Goal: Task Accomplishment & Management: Manage account settings

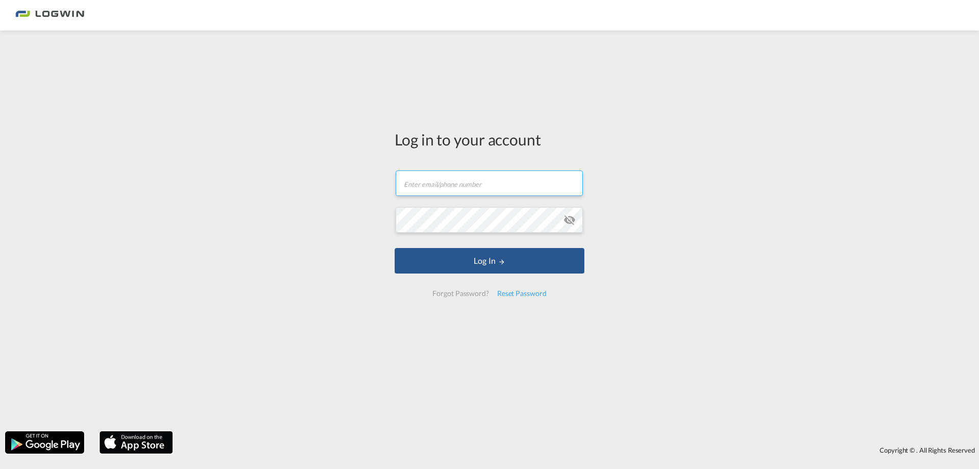
click at [496, 181] on input "text" at bounding box center [489, 182] width 187 height 25
paste input "[PERSON_NAME][EMAIL_ADDRESS][PERSON_NAME][DOMAIN_NAME]"
type input "[PERSON_NAME][EMAIL_ADDRESS][PERSON_NAME][DOMAIN_NAME]"
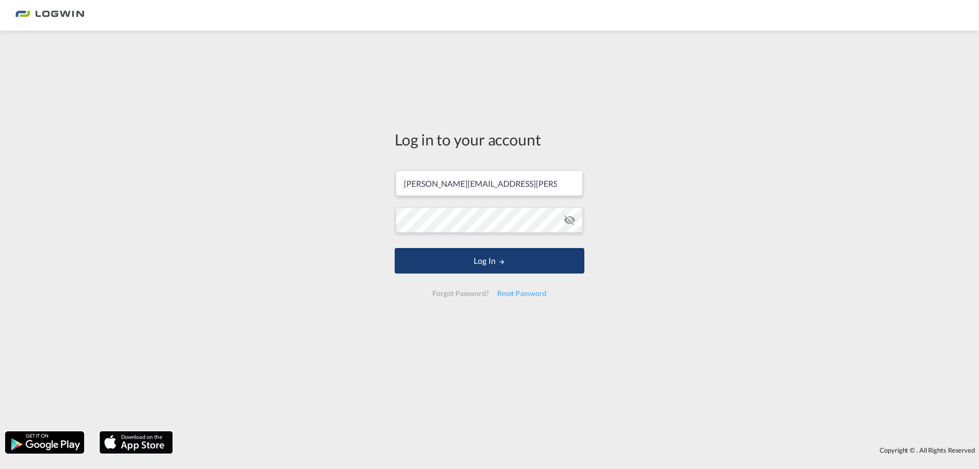
click at [439, 259] on button "Log In" at bounding box center [490, 260] width 190 height 25
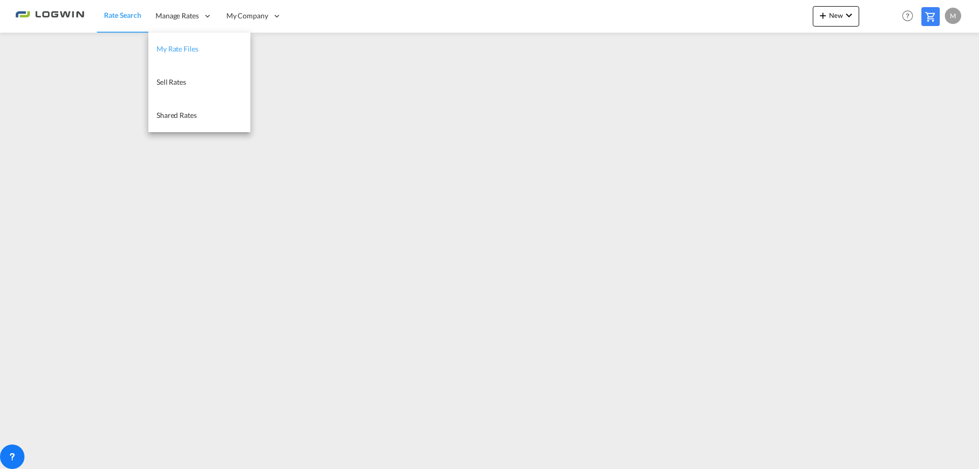
click at [189, 47] on span "My Rate Files" at bounding box center [178, 48] width 42 height 9
